Goal: Task Accomplishment & Management: Complete application form

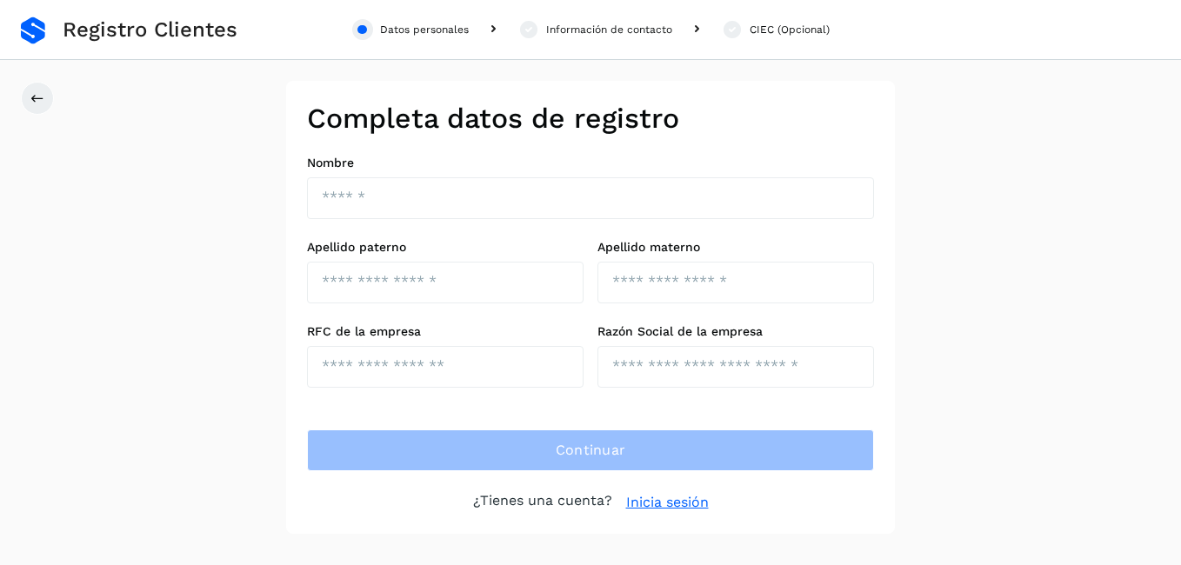
click at [657, 500] on link "Inicia sesión" at bounding box center [667, 502] width 83 height 21
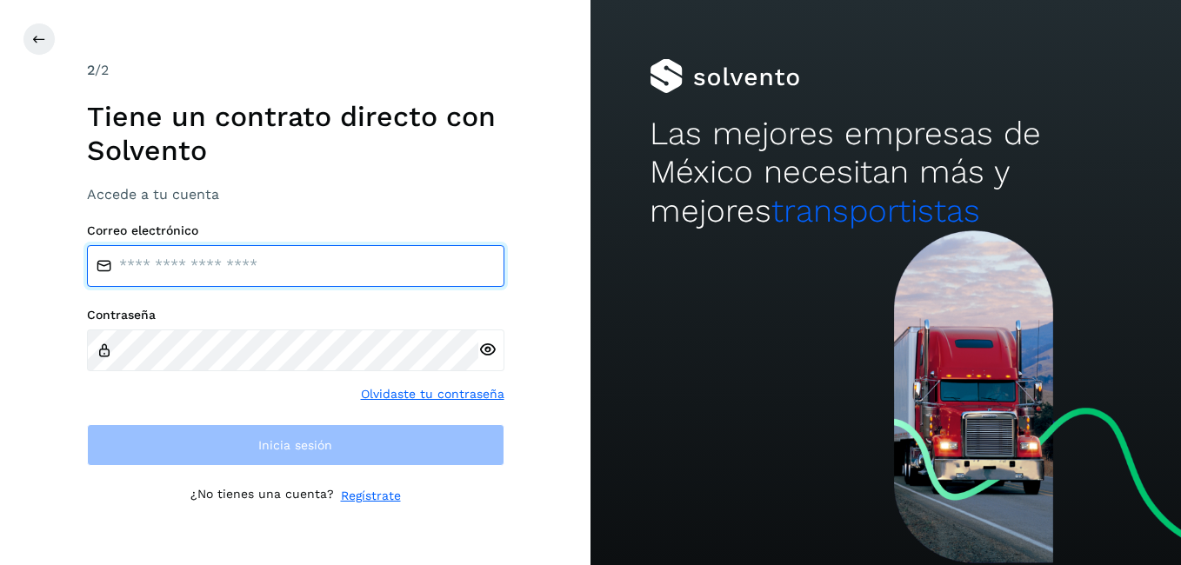
type input "**********"
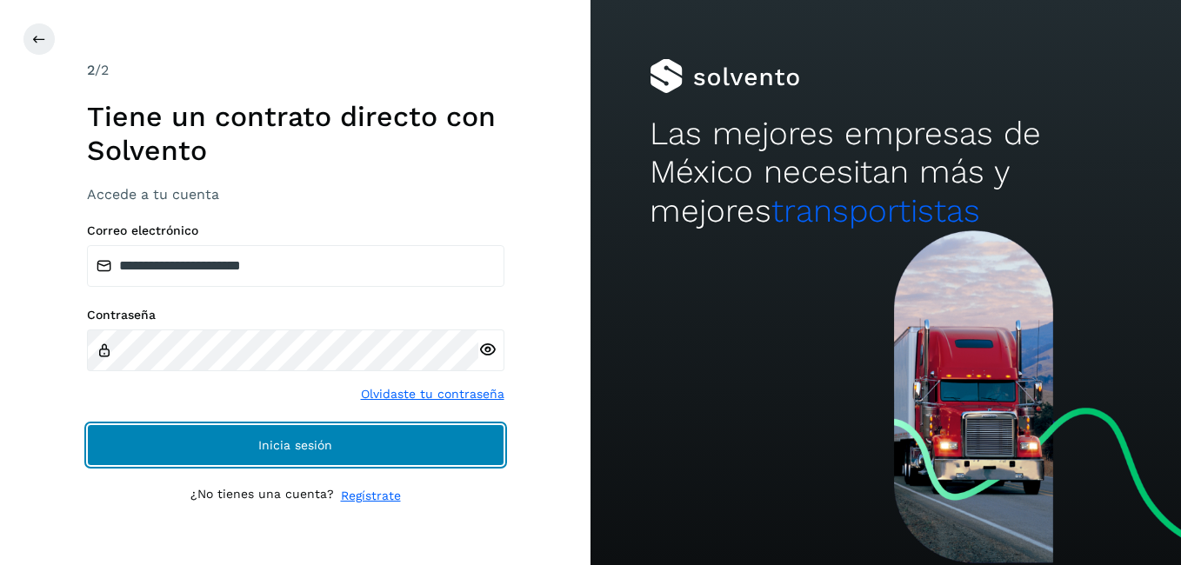
click at [284, 445] on span "Inicia sesión" at bounding box center [295, 445] width 74 height 12
click at [282, 445] on span "Inicia sesión" at bounding box center [295, 445] width 74 height 12
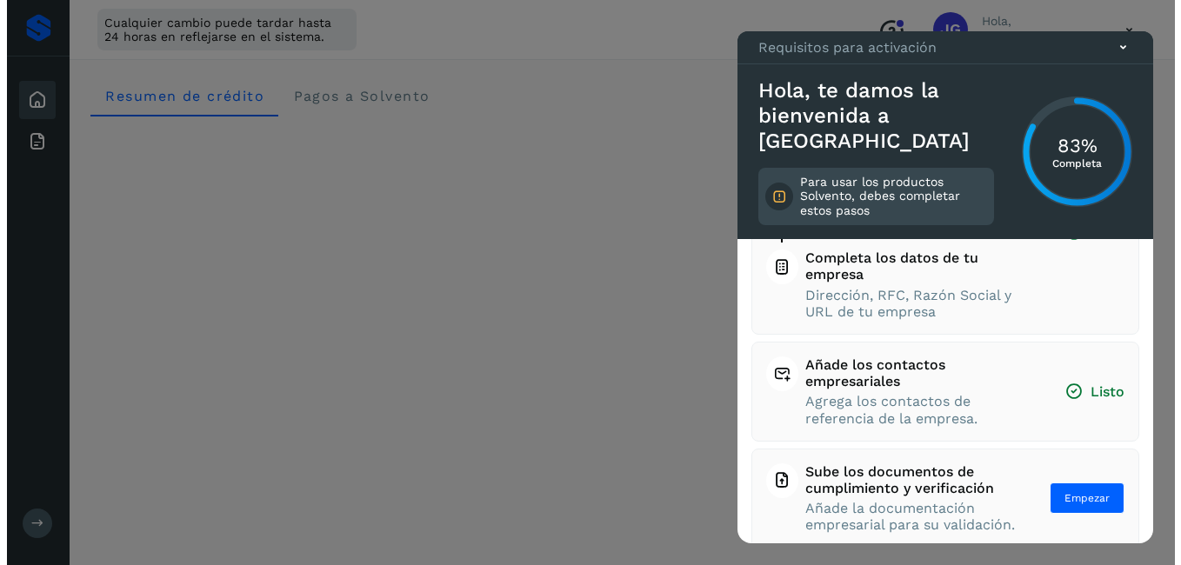
scroll to position [232, 0]
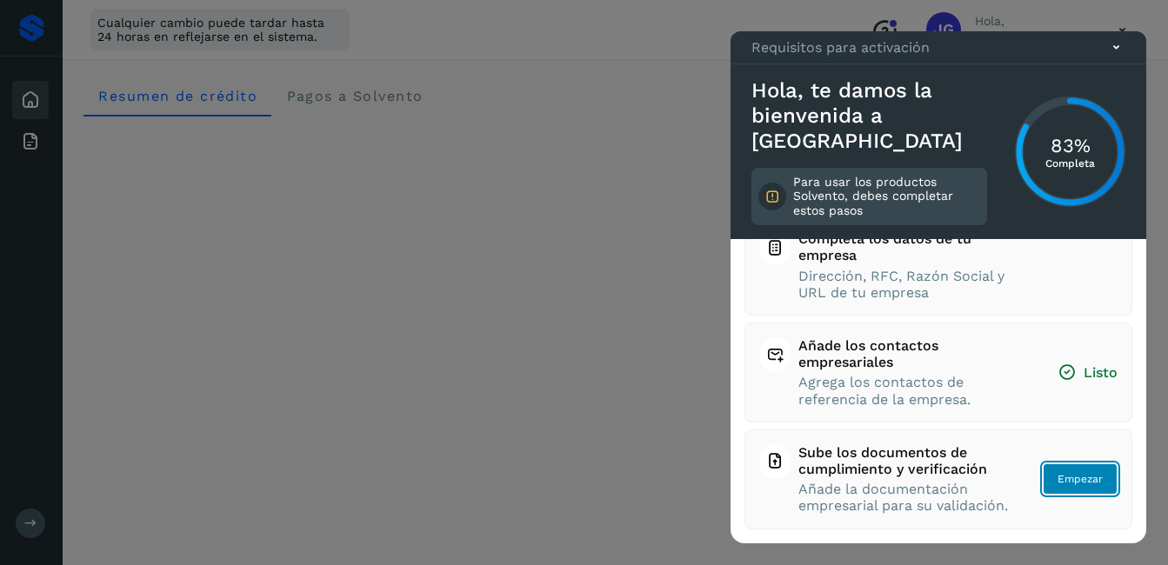
click at [1057, 471] on span "Empezar" at bounding box center [1079, 479] width 45 height 16
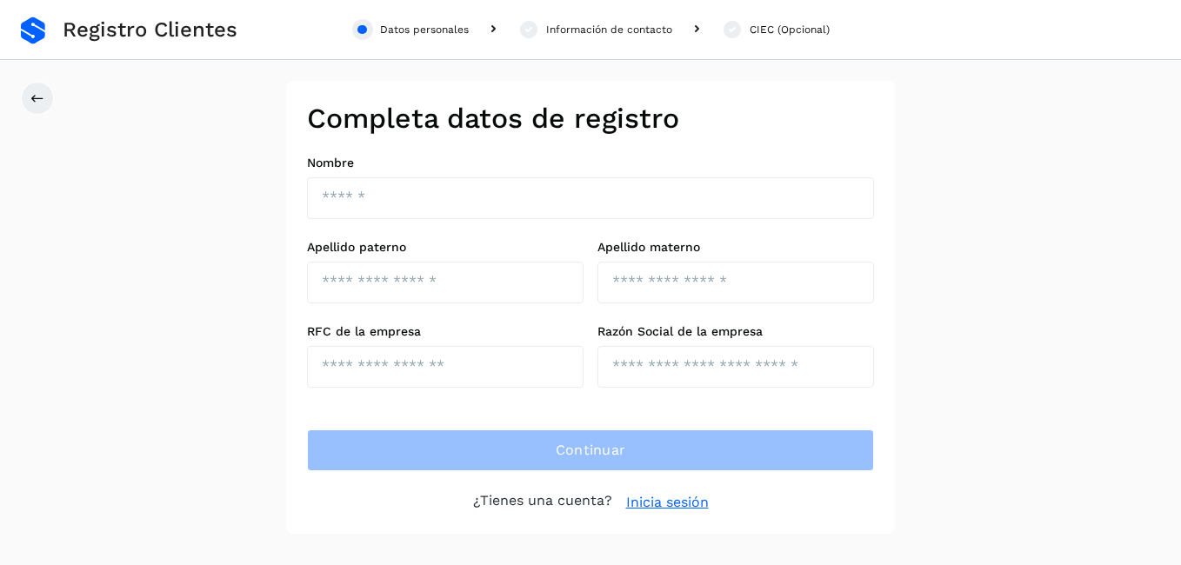
click at [652, 504] on link "Inicia sesión" at bounding box center [667, 502] width 83 height 21
click at [654, 503] on link "Inicia sesión" at bounding box center [667, 502] width 83 height 21
click at [654, 501] on link "Inicia sesión" at bounding box center [667, 502] width 83 height 21
click at [657, 499] on link "Inicia sesión" at bounding box center [667, 502] width 83 height 21
click at [658, 498] on link "Inicia sesión" at bounding box center [667, 502] width 83 height 21
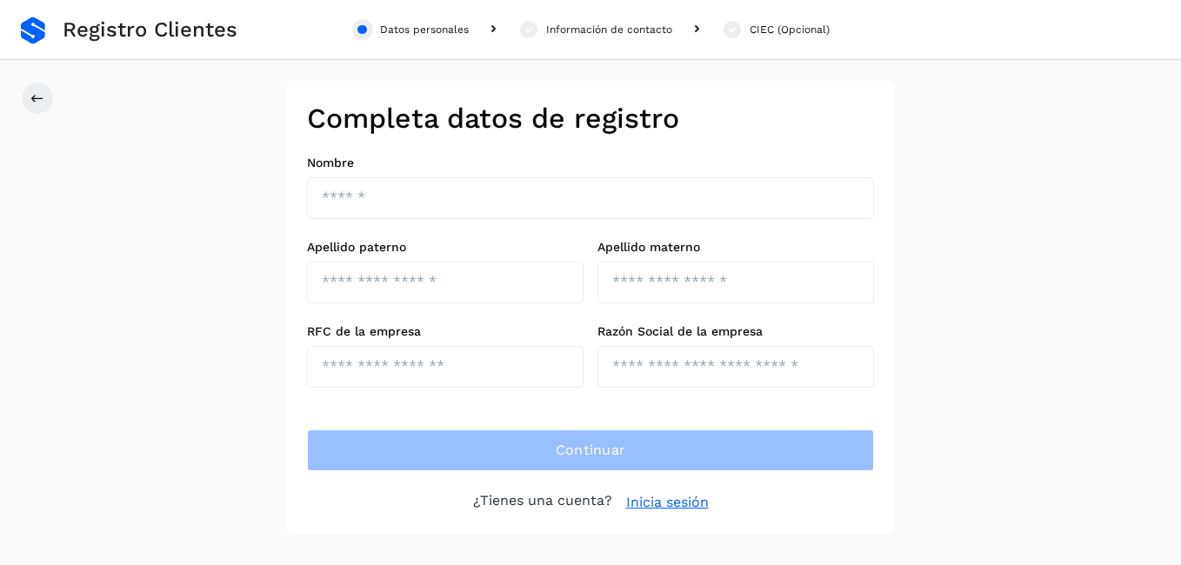
click at [643, 497] on link "Inicia sesión" at bounding box center [667, 502] width 83 height 21
click at [643, 498] on link "Inicia sesión" at bounding box center [667, 502] width 83 height 21
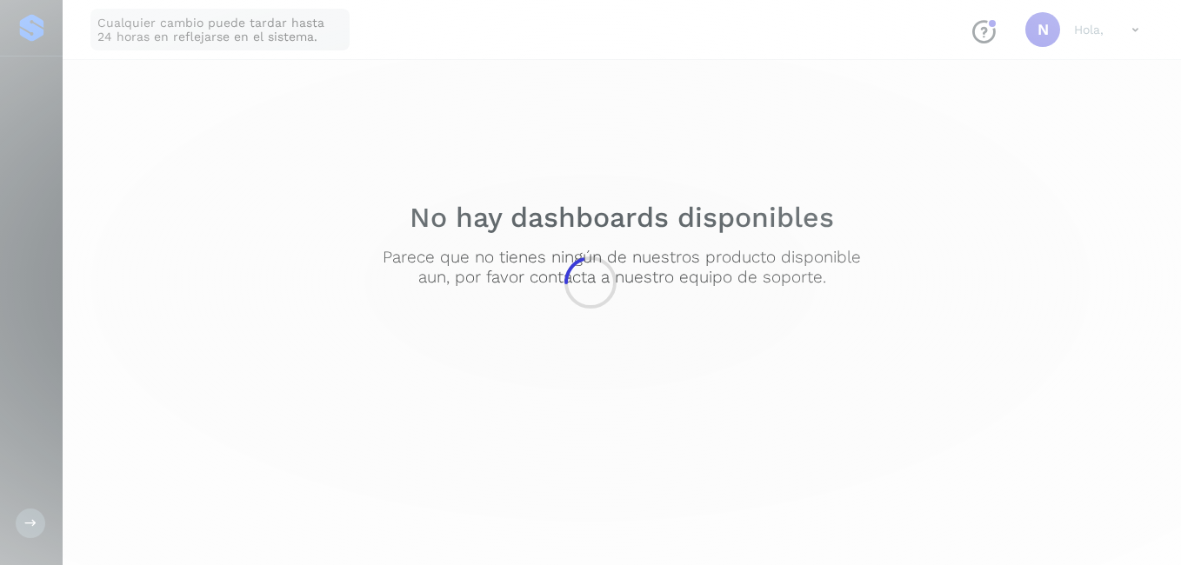
click at [651, 504] on div at bounding box center [590, 282] width 1181 height 565
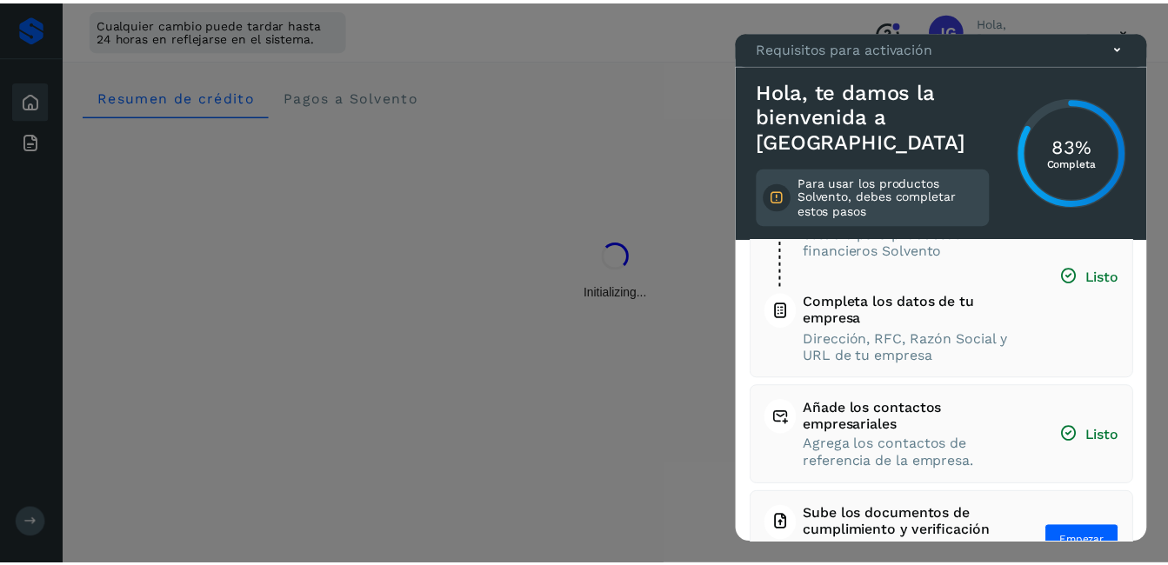
scroll to position [232, 0]
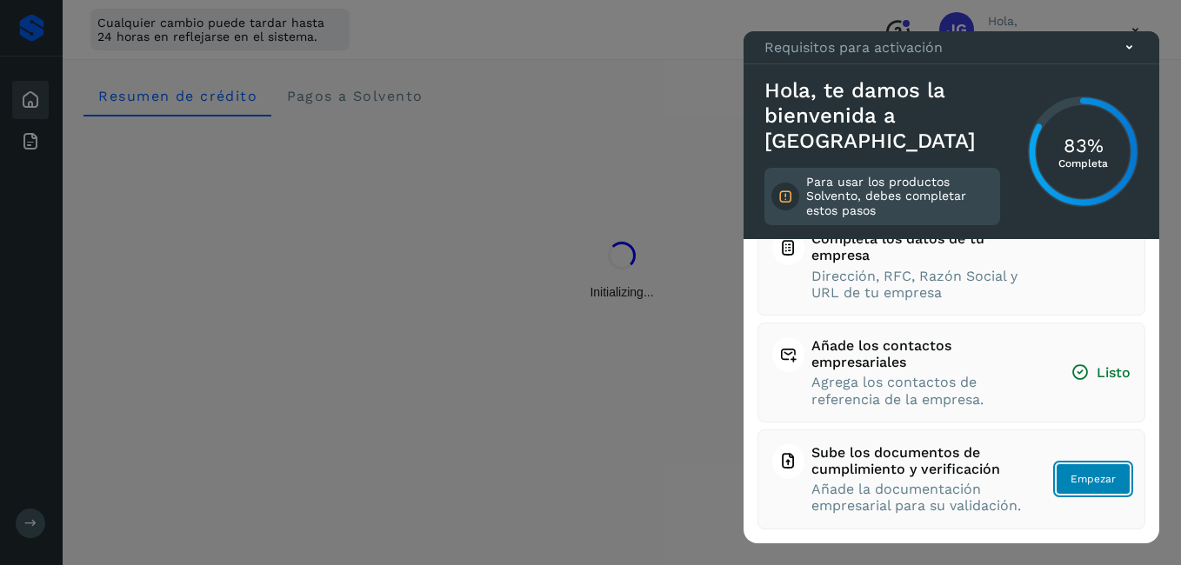
click at [1071, 471] on span "Empezar" at bounding box center [1093, 479] width 45 height 16
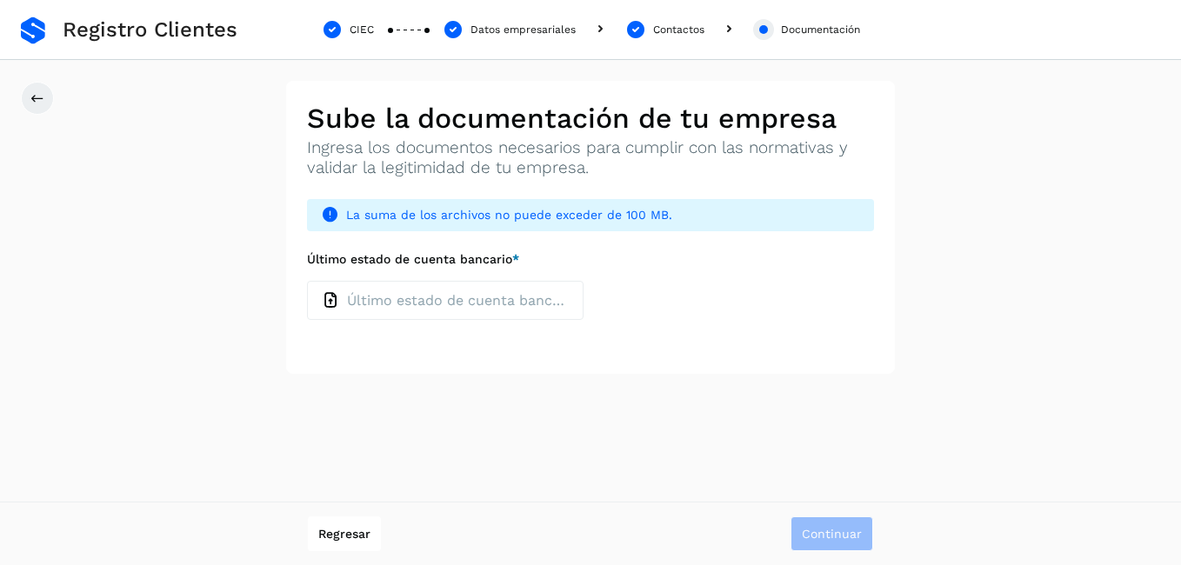
click at [330, 298] on icon at bounding box center [331, 300] width 18 height 18
click at [307, 281] on input "Último estado de cuenta bancario *" at bounding box center [306, 280] width 1 height 1
type input "**********"
drag, startPoint x: 836, startPoint y: 530, endPoint x: 820, endPoint y: 534, distance: 16.2
click at [827, 534] on span "Continuar" at bounding box center [832, 534] width 60 height 12
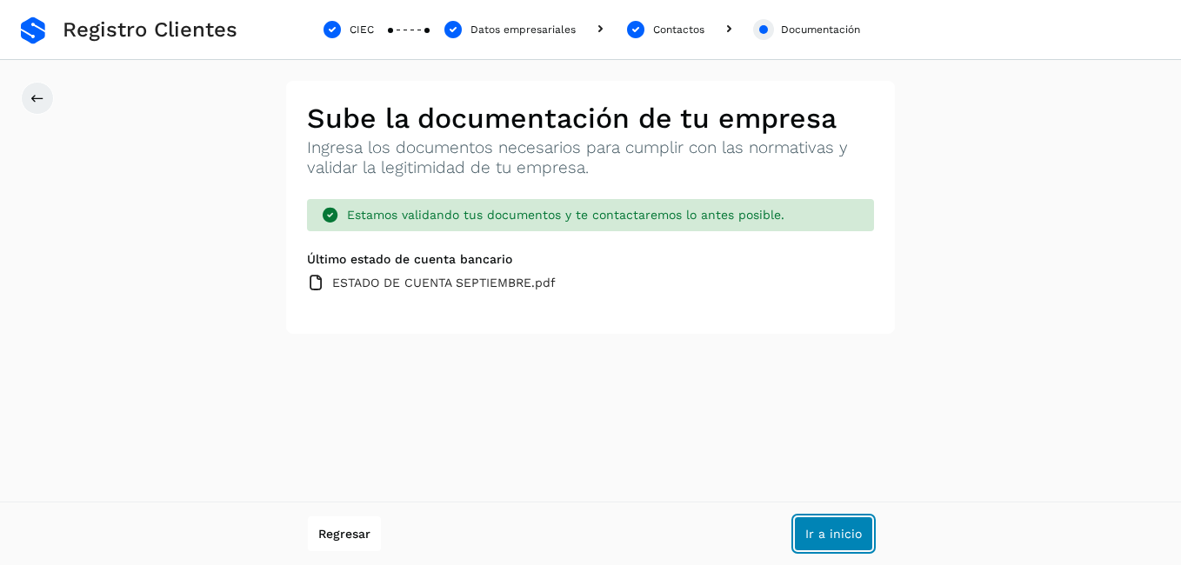
click at [824, 530] on span "Ir a inicio" at bounding box center [833, 534] width 57 height 12
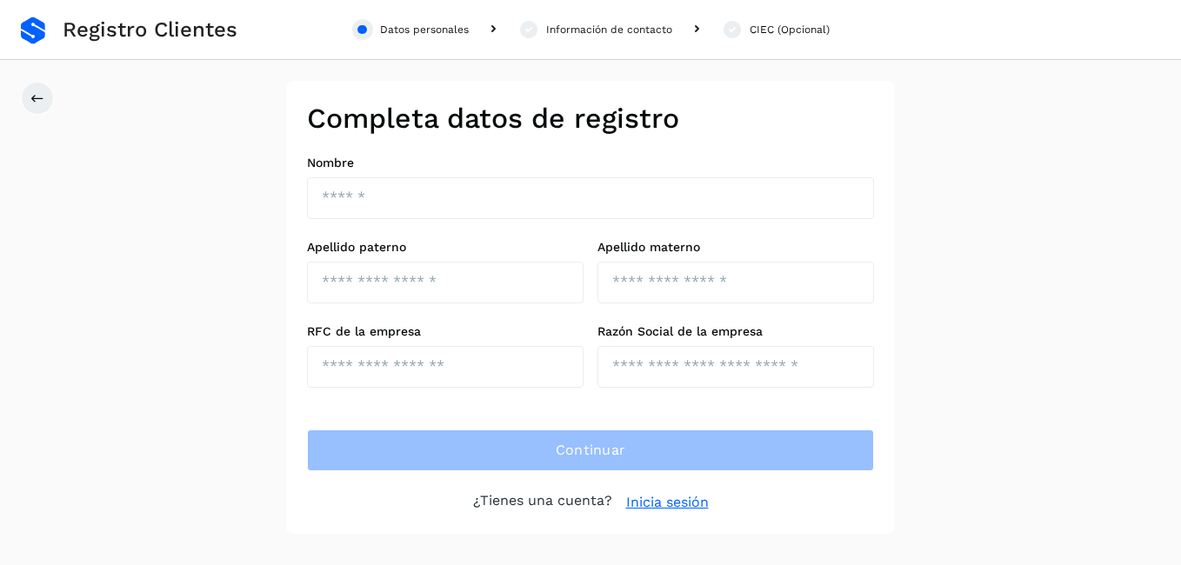
drag, startPoint x: 883, startPoint y: 378, endPoint x: 883, endPoint y: 326, distance: 52.2
click at [883, 326] on div "Completa datos de registro Nombre Apellido paterno Apellido materno RFC de la e…" at bounding box center [590, 307] width 609 height 453
drag, startPoint x: 883, startPoint y: 326, endPoint x: 1028, endPoint y: 354, distance: 147.9
click at [1028, 354] on div "Completa datos de registro Nombre Apellido paterno Apellido materno RFC de la e…" at bounding box center [590, 307] width 1181 height 453
click at [1032, 352] on div "Completa datos de registro Nombre Apellido paterno Apellido materno RFC de la e…" at bounding box center [590, 307] width 1181 height 453
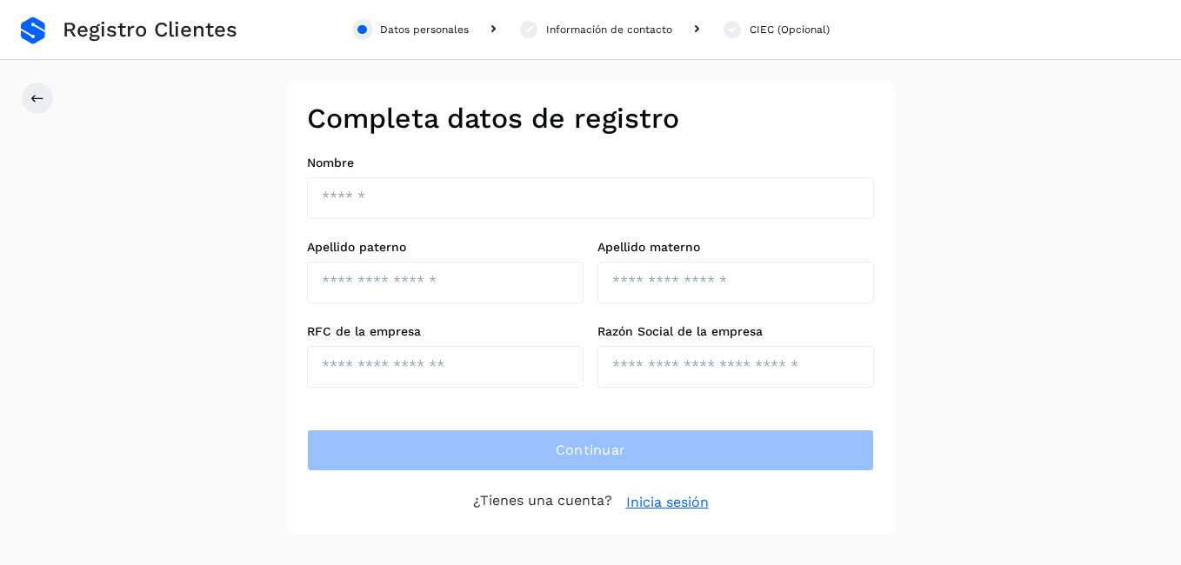
click at [1032, 353] on div "Completa datos de registro Nombre Apellido paterno Apellido materno RFC de la e…" at bounding box center [590, 307] width 1181 height 453
click at [999, 408] on div "Completa datos de registro Nombre Apellido paterno Apellido materno RFC de la e…" at bounding box center [590, 307] width 1181 height 453
click at [328, 516] on div "Completa datos de registro Nombre Apellido paterno Apellido materno RFC de la e…" at bounding box center [590, 307] width 609 height 453
